Goal: Check status: Check status

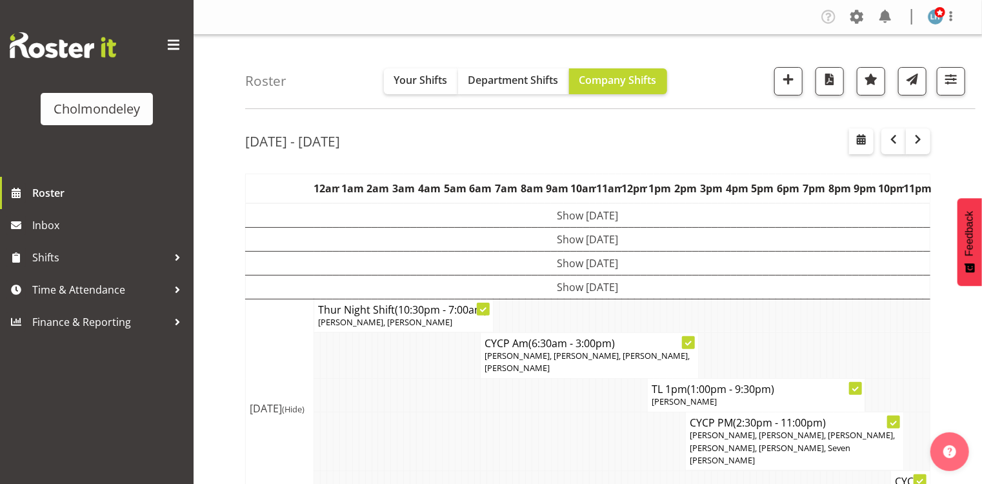
scroll to position [291, 0]
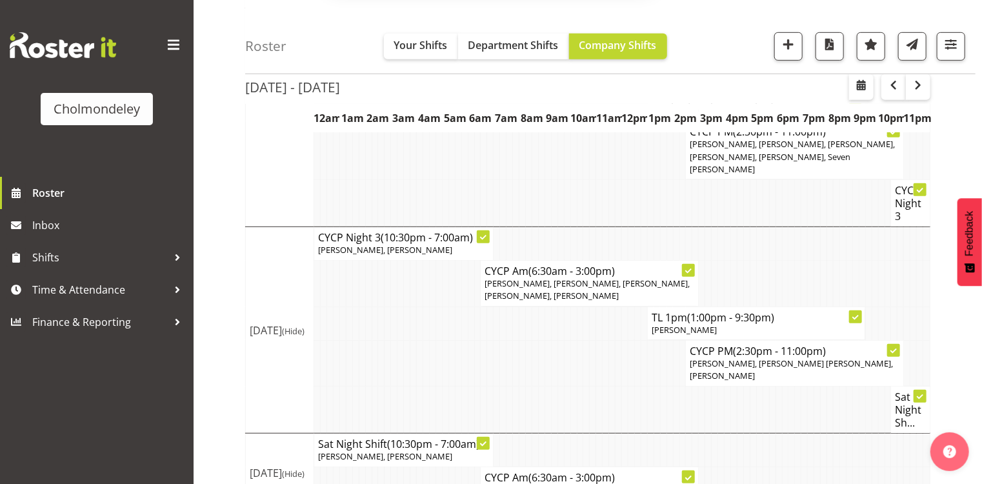
click at [520, 88] on button "Later" at bounding box center [518, 83] width 58 height 32
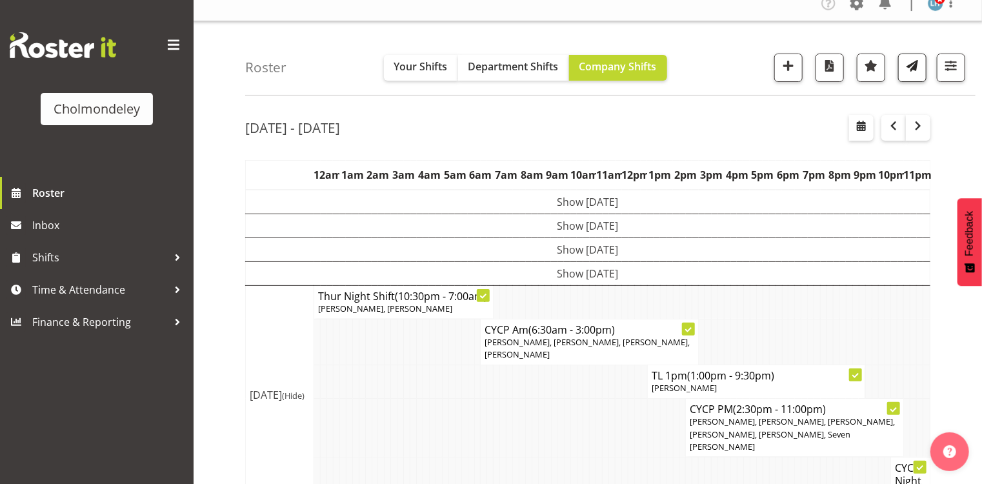
scroll to position [0, 0]
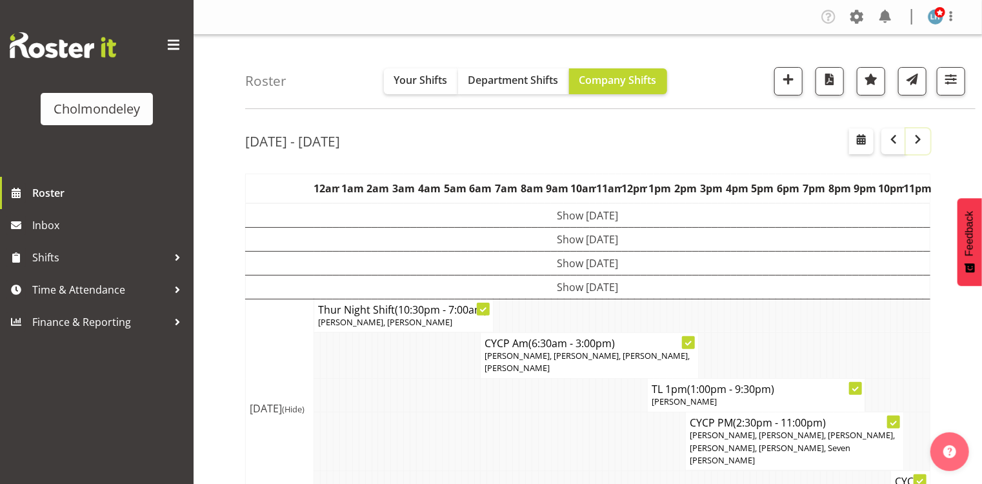
click at [922, 141] on span "button" at bounding box center [917, 139] width 15 height 15
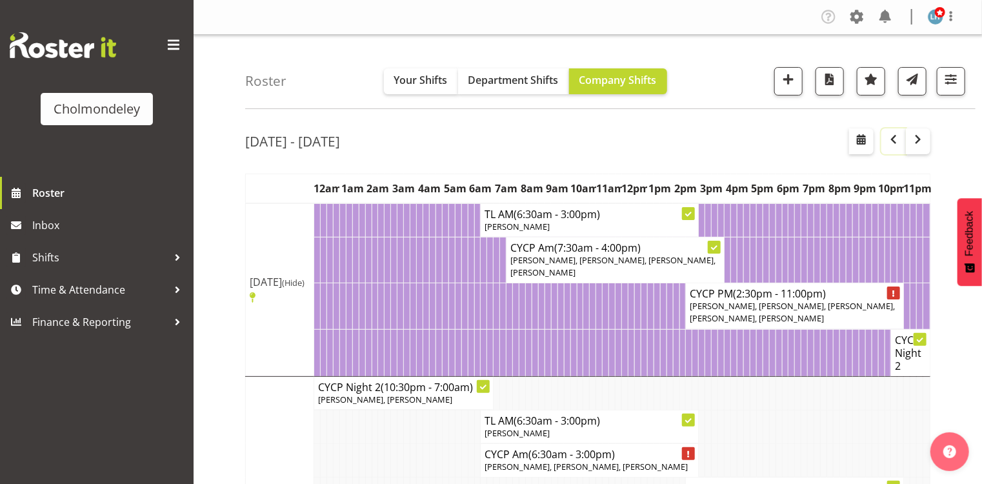
click at [898, 147] on button "button" at bounding box center [893, 141] width 25 height 26
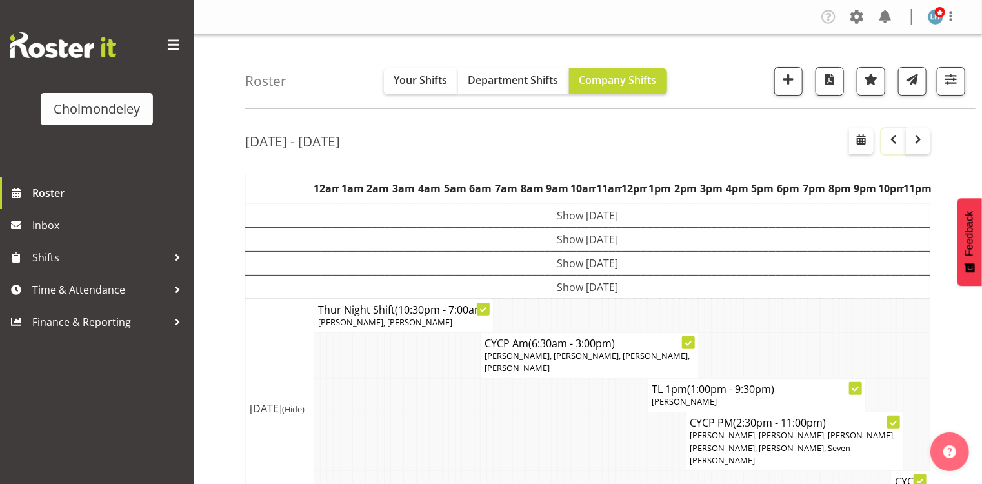
scroll to position [291, 0]
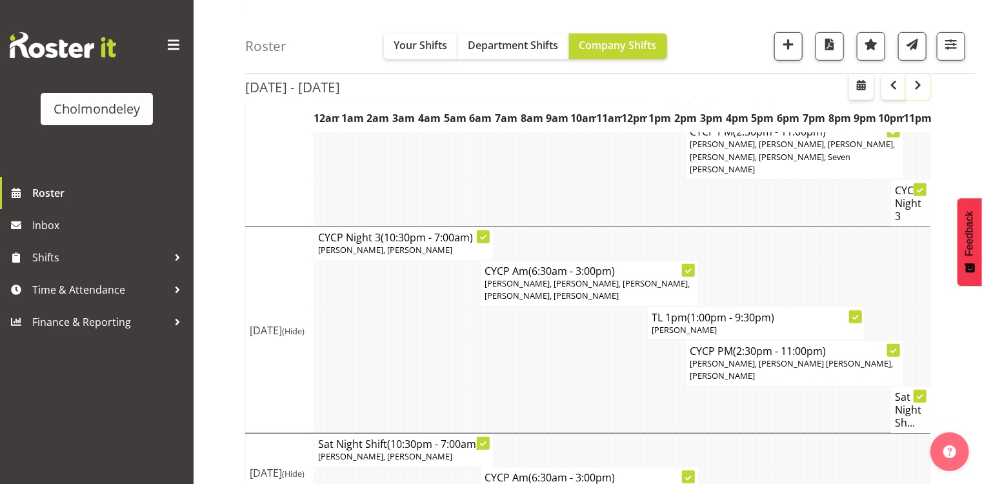
click at [924, 86] on span "button" at bounding box center [917, 84] width 15 height 15
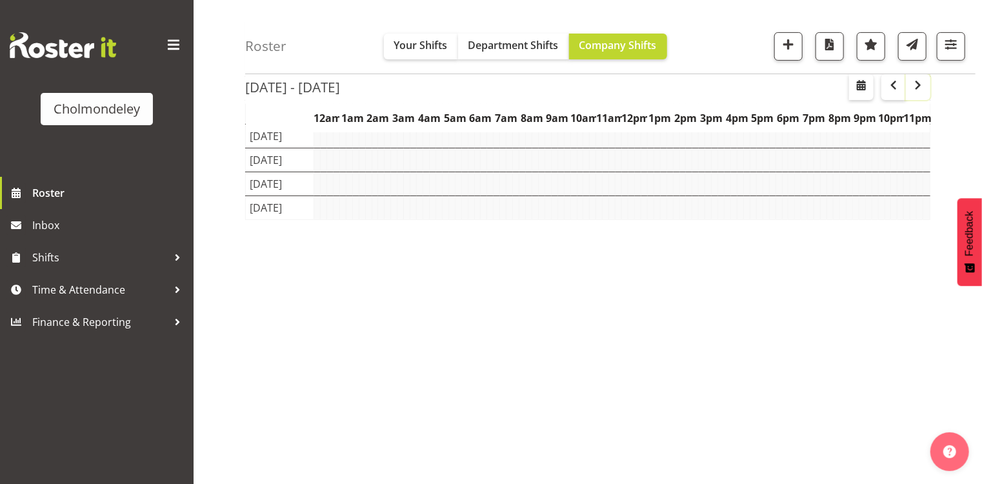
scroll to position [151, 0]
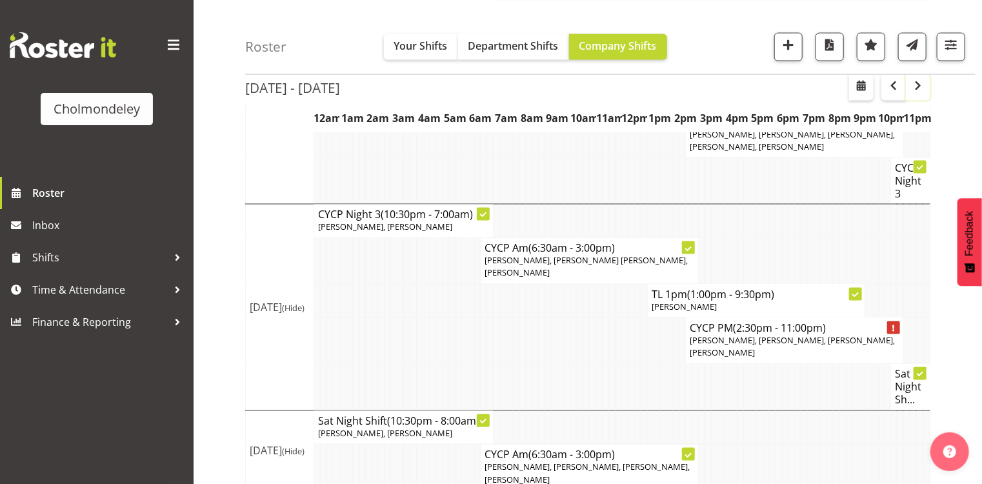
scroll to position [718, 0]
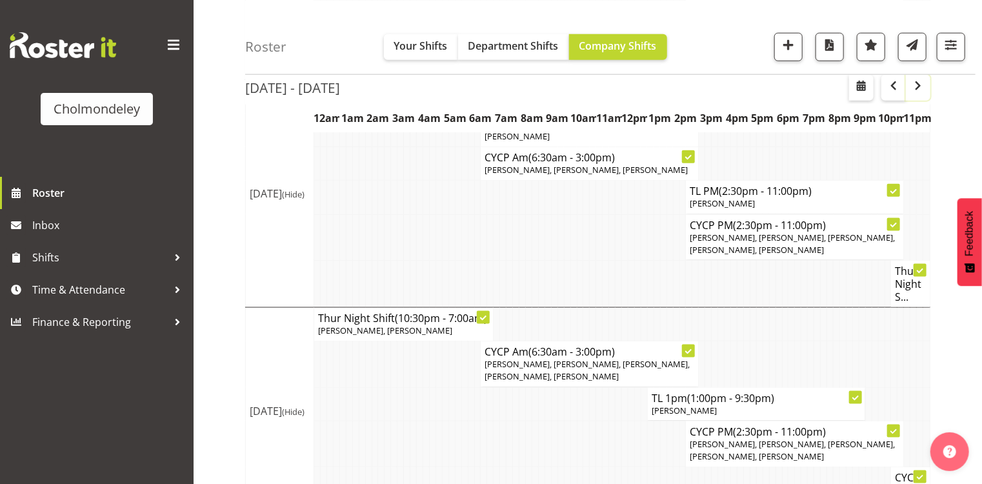
click at [924, 88] on span "button" at bounding box center [917, 84] width 15 height 15
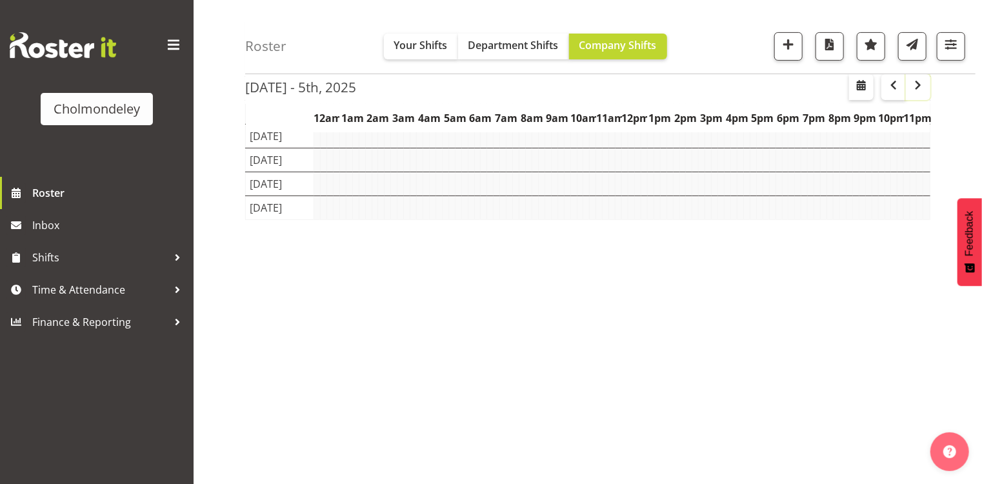
scroll to position [151, 0]
